Goal: Communication & Community: Answer question/provide support

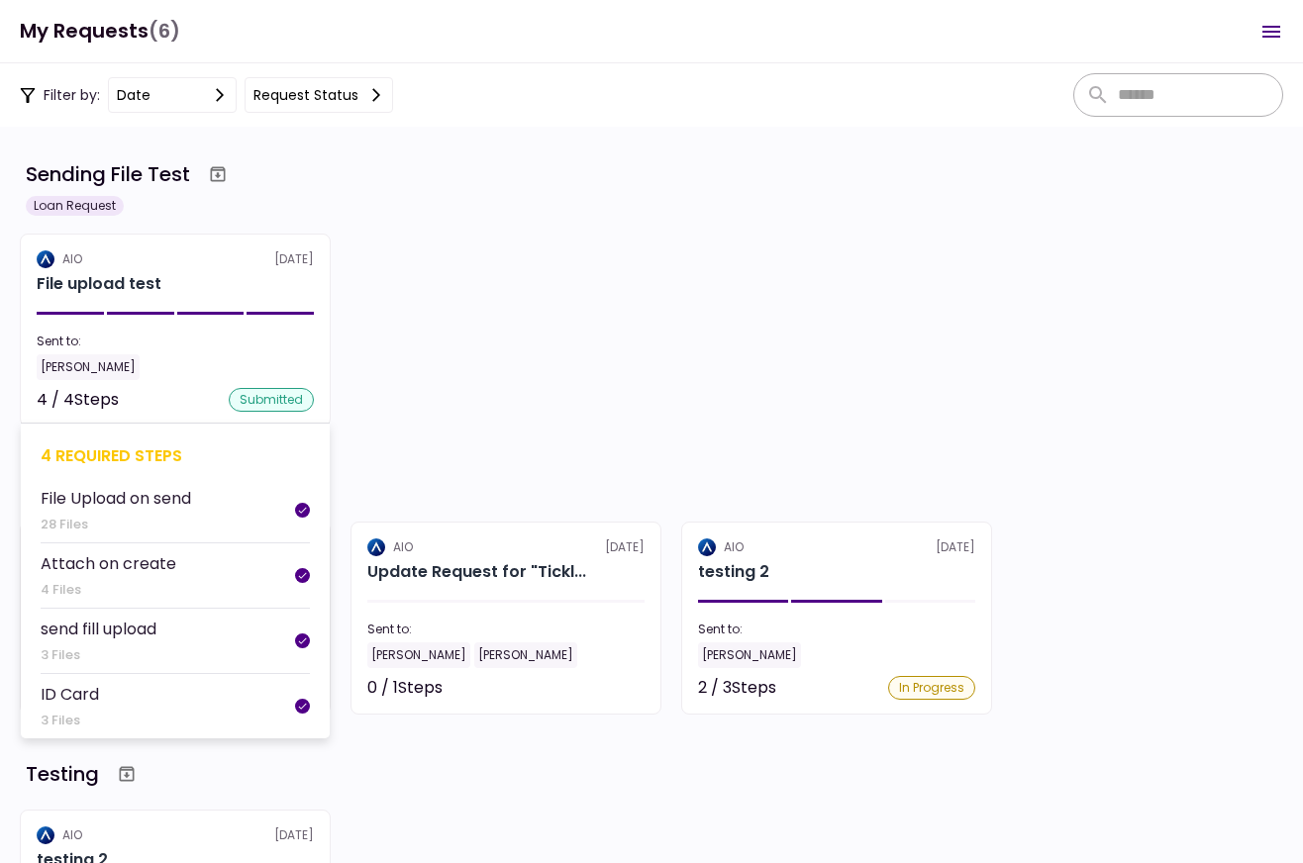
click at [198, 263] on div "AIO [DATE]" at bounding box center [175, 259] width 277 height 18
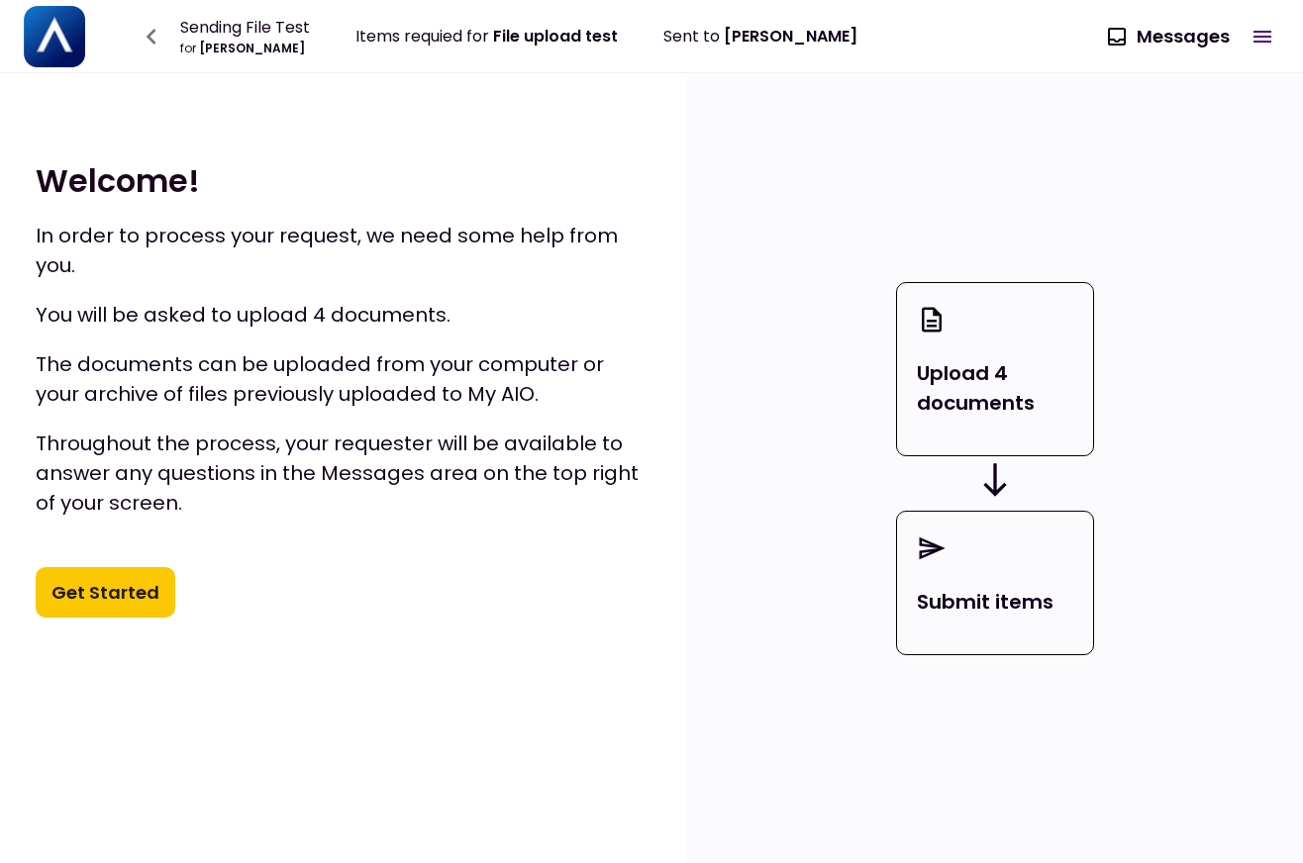
click at [1264, 39] on icon "button" at bounding box center [1262, 37] width 24 height 24
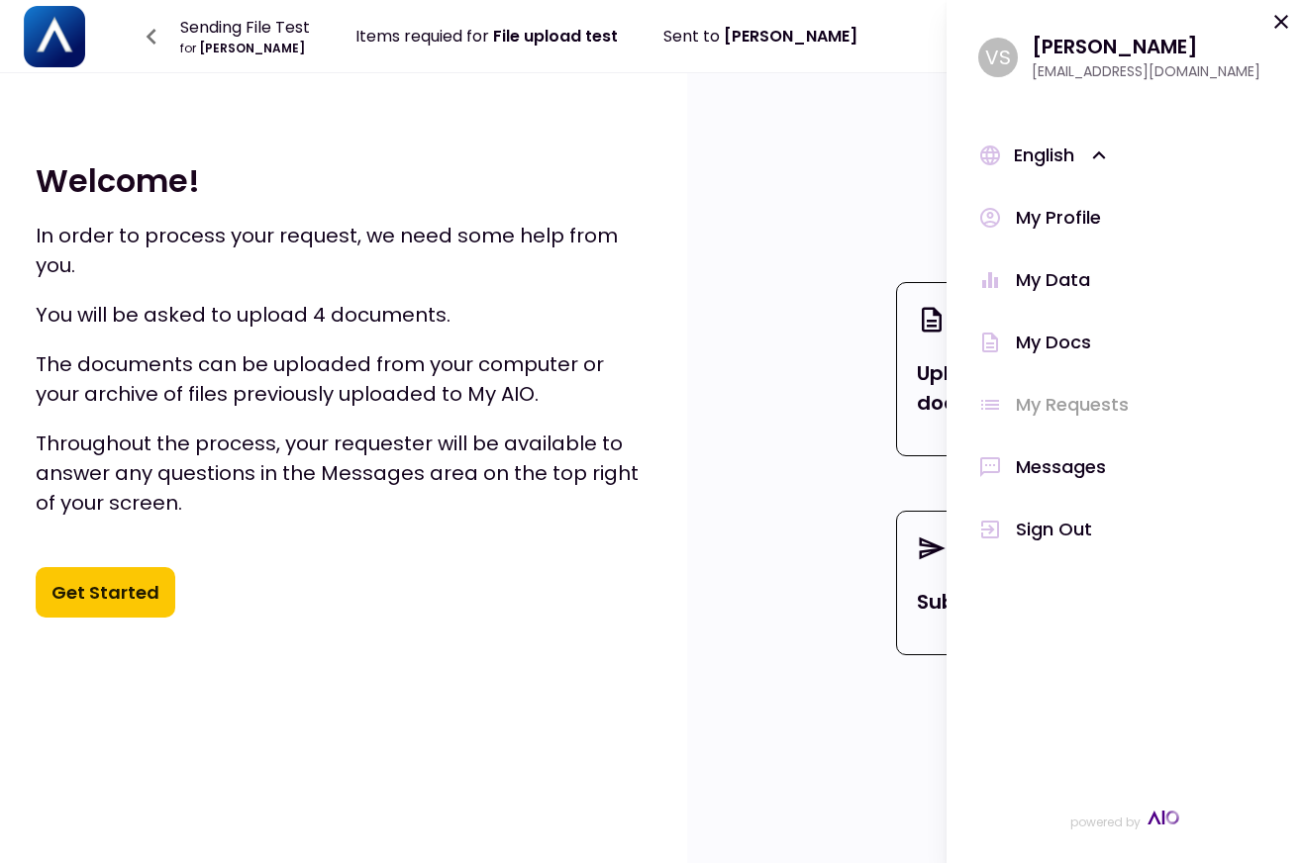
click at [835, 150] on div "Upload 4 documents Submit items" at bounding box center [995, 468] width 616 height 790
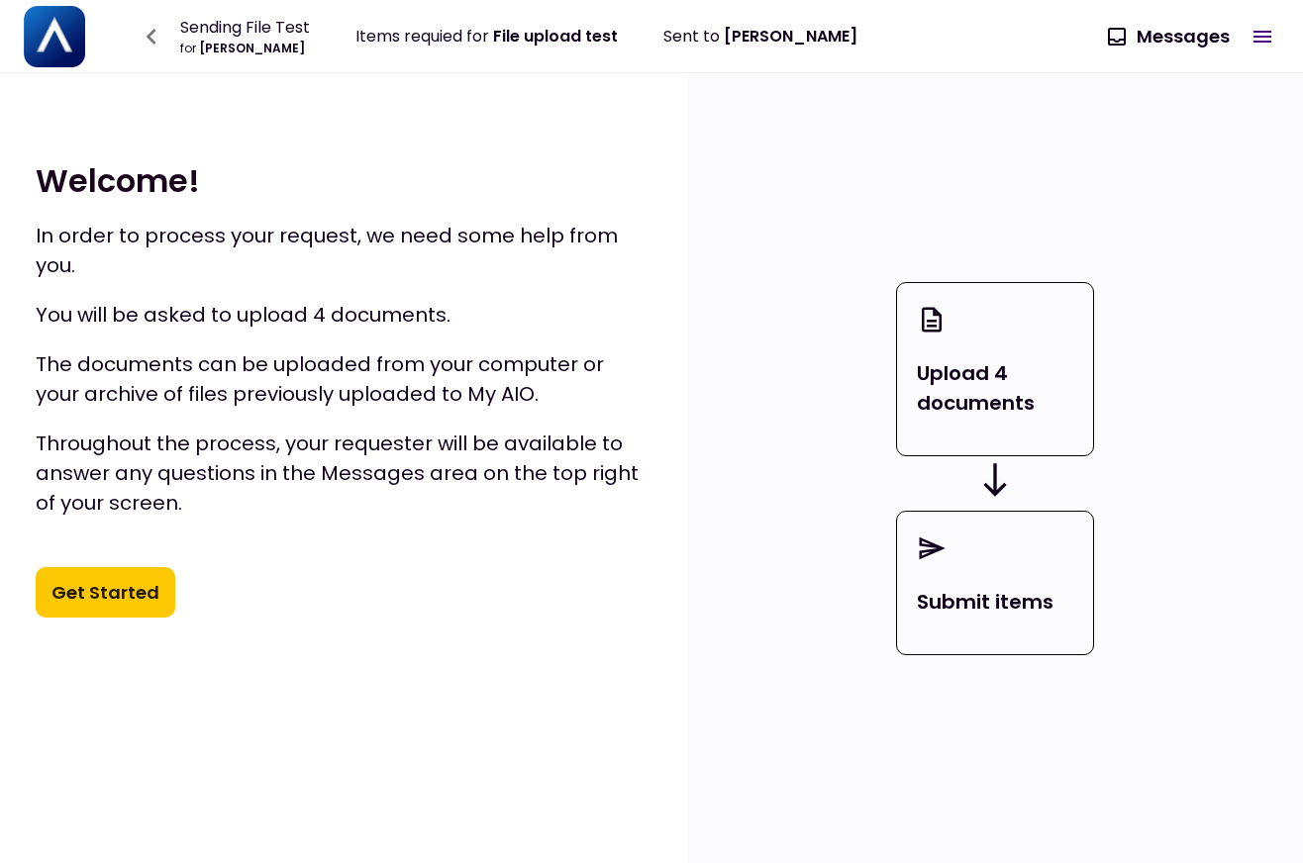
click at [1175, 34] on button "0 Messages" at bounding box center [1169, 36] width 152 height 51
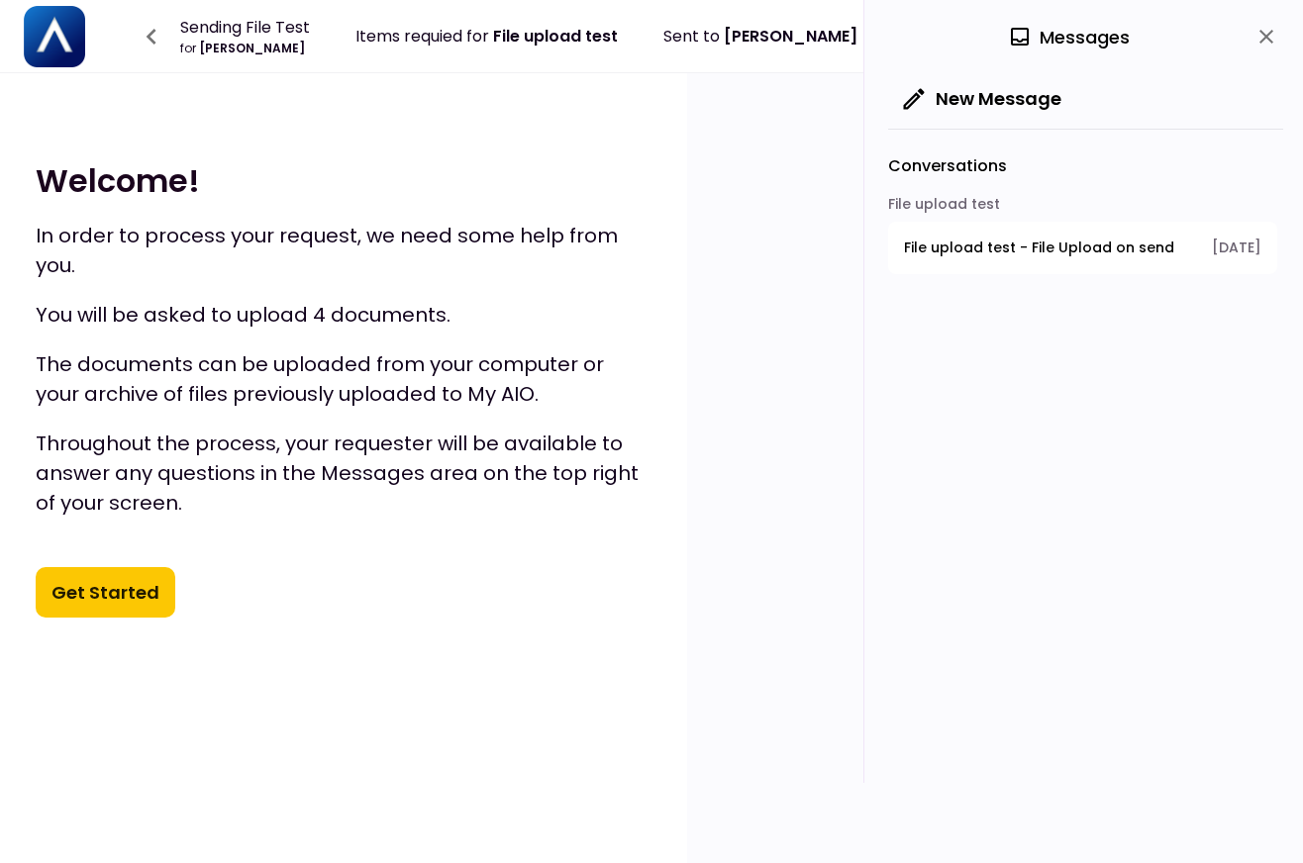
click at [977, 198] on div "File upload test" at bounding box center [1082, 208] width 389 height 28
click at [949, 98] on button "New Message" at bounding box center [982, 98] width 189 height 51
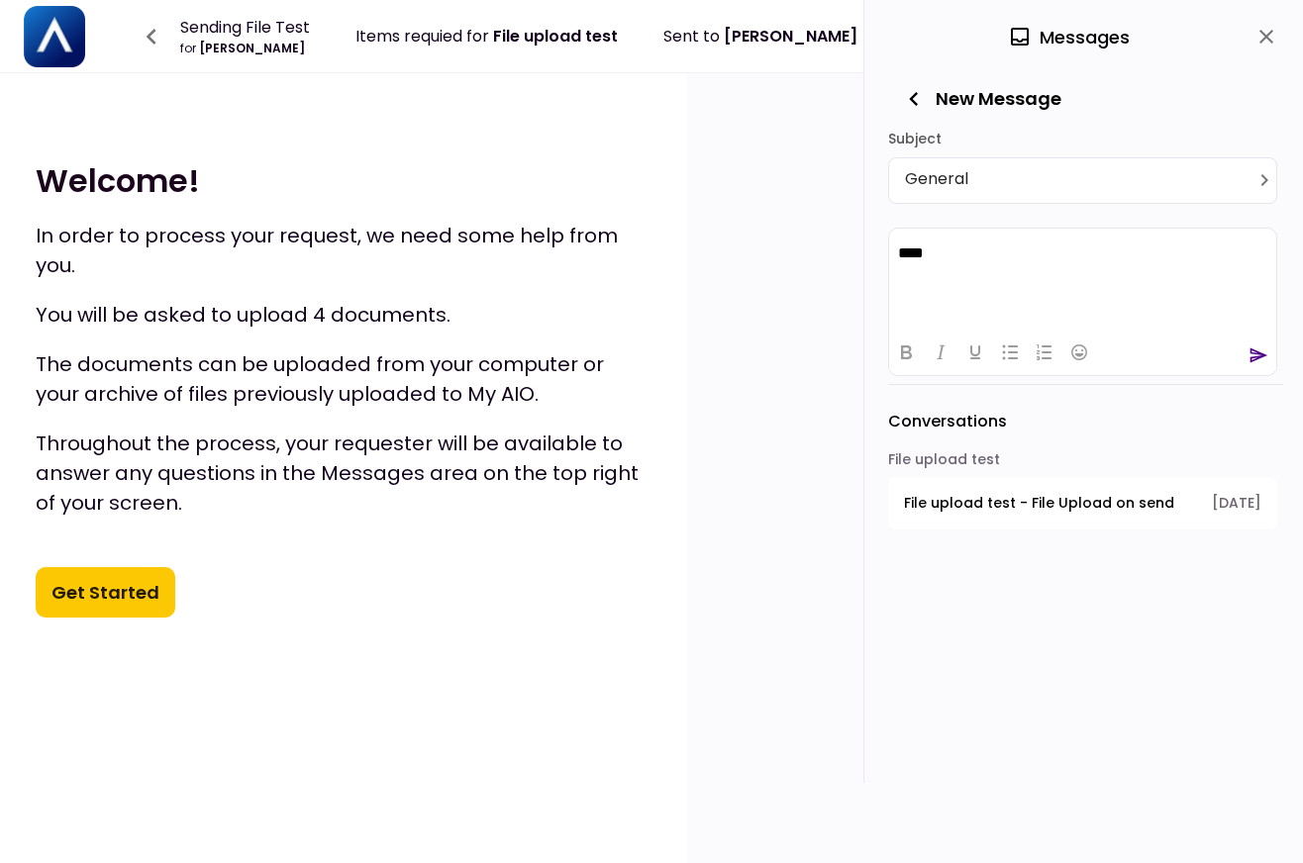
click at [1255, 359] on icon "send" at bounding box center [1259, 354] width 18 height 15
